Goal: Entertainment & Leisure: Consume media (video, audio)

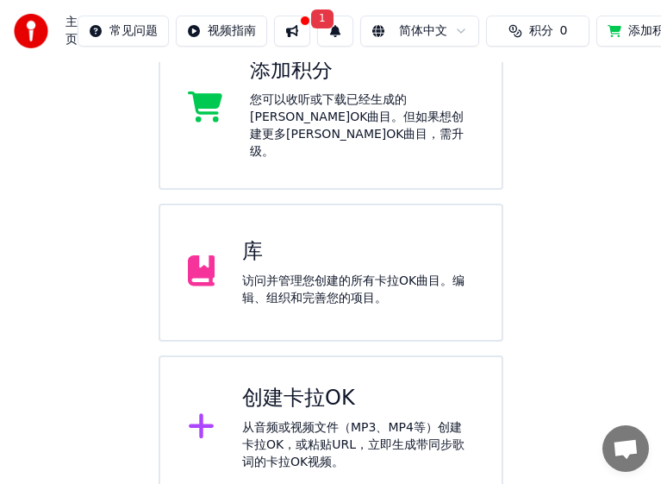
click at [346, 272] on div "访问并管理您创建的所有卡拉OK曲目。编辑、组织和完善您的项目。" at bounding box center [358, 289] width 232 height 34
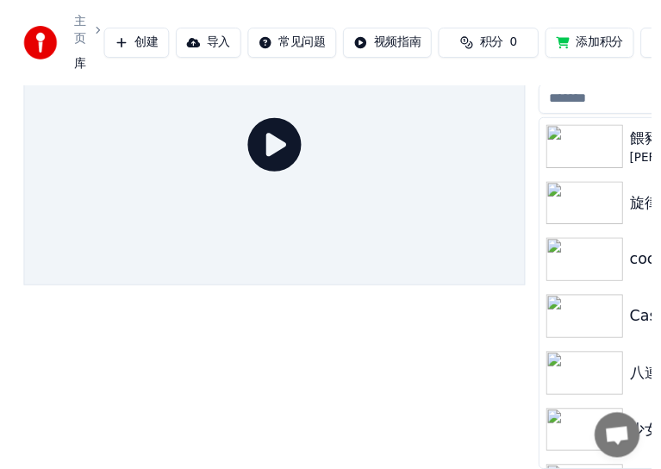
scroll to position [99, 0]
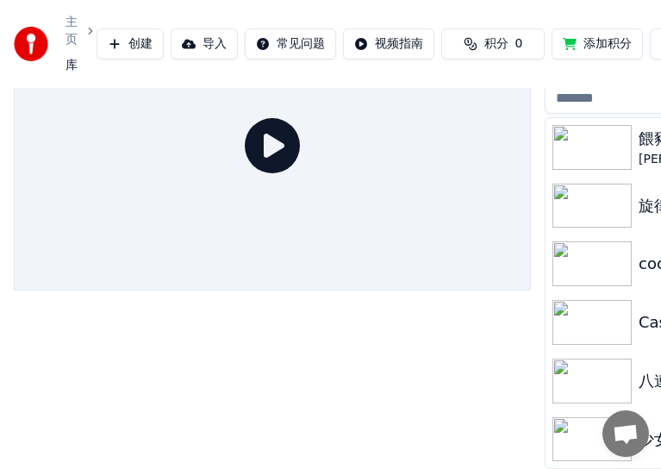
click at [326, 344] on div at bounding box center [272, 234] width 517 height 469
click at [417, 357] on div at bounding box center [272, 234] width 517 height 469
click at [402, 368] on div at bounding box center [272, 234] width 517 height 469
click at [402, 380] on div at bounding box center [272, 234] width 517 height 469
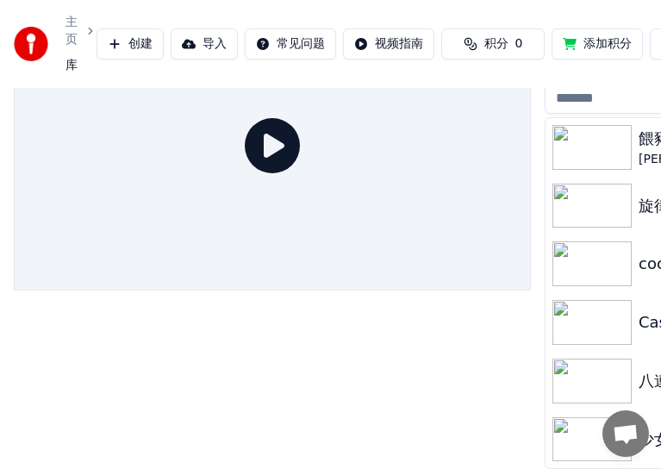
click at [455, 370] on div at bounding box center [272, 234] width 517 height 469
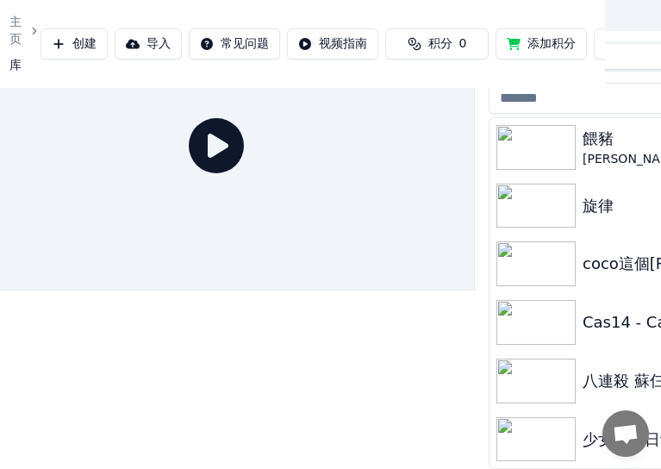
scroll to position [99, 60]
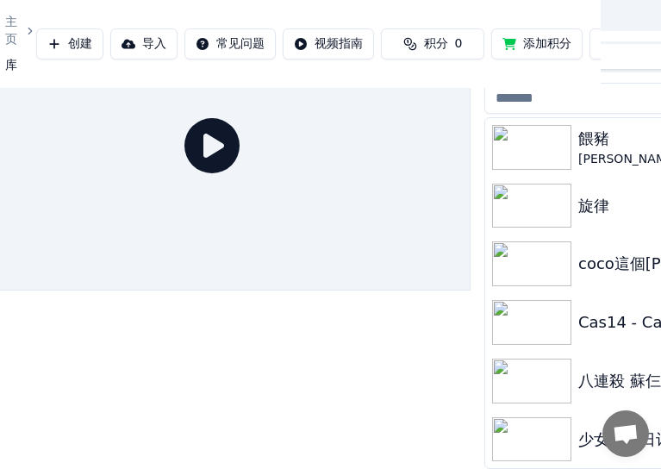
click at [366, 377] on div at bounding box center [211, 234] width 517 height 469
click at [330, 365] on div at bounding box center [211, 234] width 517 height 469
click at [304, 328] on div at bounding box center [211, 234] width 517 height 469
click at [561, 131] on img at bounding box center [531, 147] width 79 height 45
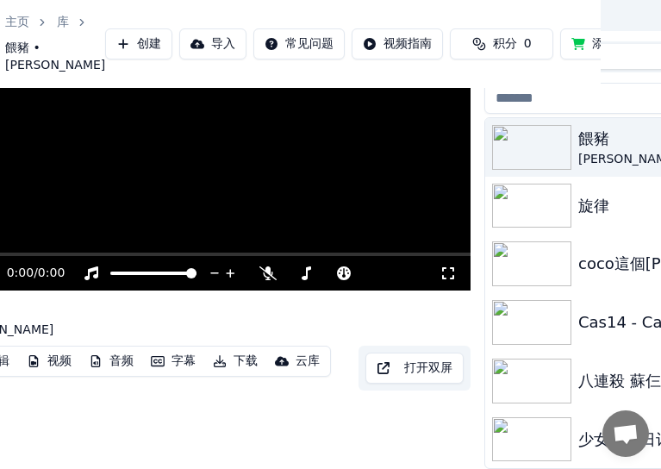
scroll to position [160, 60]
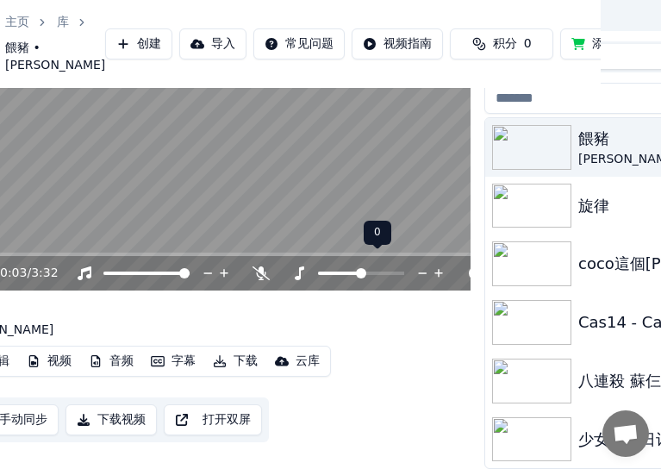
click at [420, 265] on icon at bounding box center [423, 273] width 16 height 17
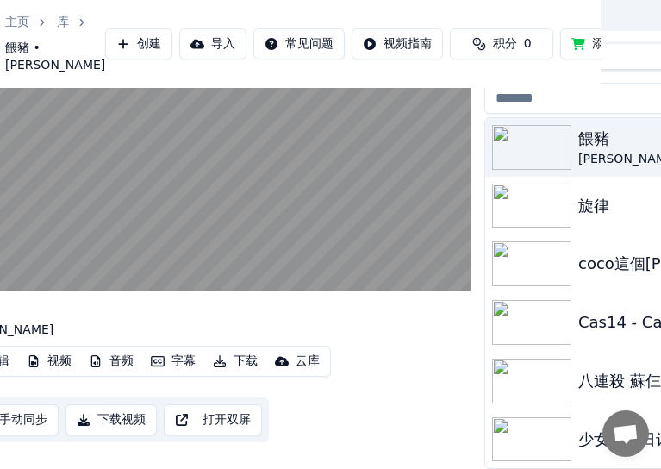
click at [404, 398] on div "编辑 视频 音频 字幕 下载 云库 手动同步 下载视频 打开双屏" at bounding box center [211, 394] width 517 height 97
click at [404, 391] on div "编辑 视频 音频 字幕 下载 云库 手动同步 下载视频 打开双屏" at bounding box center [211, 394] width 517 height 97
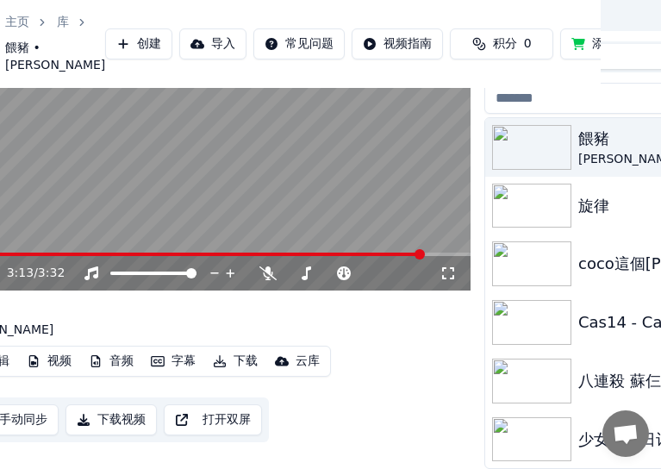
click at [329, 198] on video at bounding box center [211, 145] width 517 height 291
